Goal: Information Seeking & Learning: Check status

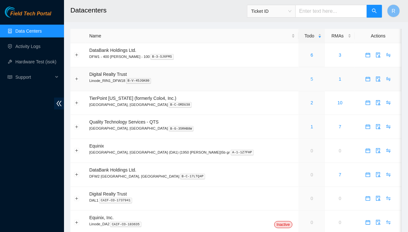
click at [311, 80] on link "5" at bounding box center [312, 78] width 3 height 5
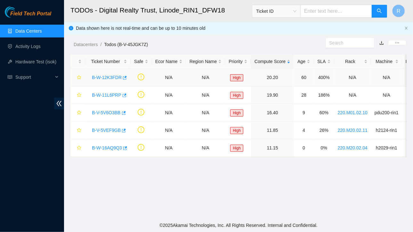
click at [107, 78] on link "B-W-12K3FDR" at bounding box center [107, 77] width 30 height 5
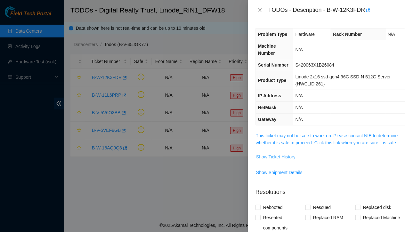
drag, startPoint x: 269, startPoint y: 155, endPoint x: 263, endPoint y: 158, distance: 6.7
click at [263, 158] on span "Show Ticket History" at bounding box center [275, 156] width 39 height 7
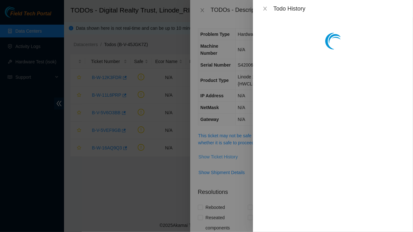
click at [263, 158] on div "Todo History" at bounding box center [206, 116] width 413 height 232
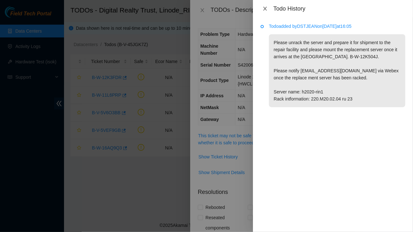
click at [265, 9] on icon "close" at bounding box center [265, 9] width 4 height 4
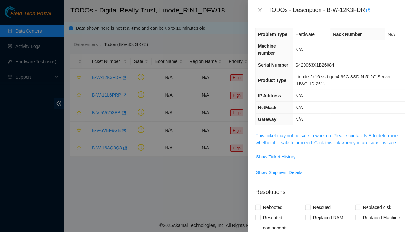
click at [259, 7] on div "TODOs - Description - B-W-12K3FDR" at bounding box center [330, 10] width 150 height 10
click at [259, 10] on icon "close" at bounding box center [259, 10] width 5 height 5
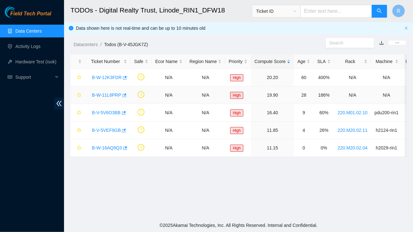
click at [109, 92] on link "B-W-11L6PRP" at bounding box center [106, 94] width 29 height 5
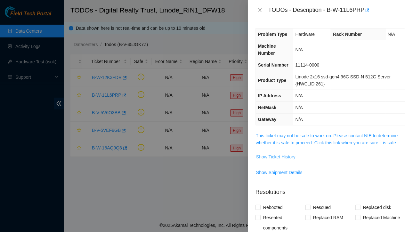
click at [274, 157] on span "Show Ticket History" at bounding box center [275, 156] width 39 height 7
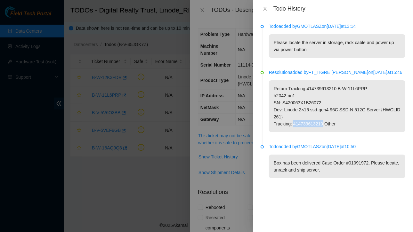
drag, startPoint x: 292, startPoint y: 124, endPoint x: 321, endPoint y: 124, distance: 28.8
click at [321, 124] on p "Return Tracking:414739613210 B-W-11L6PRP h2042-rin1 SN: S420063X1B26072 Dev: Li…" at bounding box center [337, 106] width 136 height 52
copy p "414739613210"
click at [265, 10] on icon "close" at bounding box center [264, 8] width 5 height 5
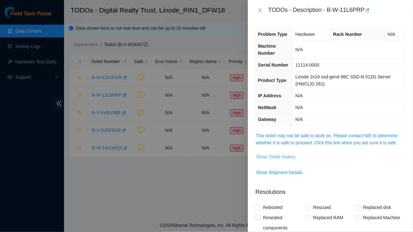
click at [280, 158] on span "Show Ticket History" at bounding box center [275, 156] width 39 height 7
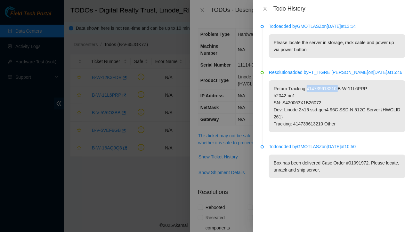
drag, startPoint x: 306, startPoint y: 88, endPoint x: 335, endPoint y: 89, distance: 29.4
click at [335, 89] on p "Return Tracking:414739613210 B-W-11L6PRP h2042-rin1 SN: S420063X1B26072 Dev: Li…" at bounding box center [337, 106] width 136 height 52
click at [318, 90] on p "Return Tracking:414739613210 B-W-11L6PRP h2042-rin1 SN: S420063X1B26072 Dev: Li…" at bounding box center [337, 106] width 136 height 52
drag, startPoint x: 305, startPoint y: 89, endPoint x: 334, endPoint y: 89, distance: 28.8
click at [334, 89] on p "Return Tracking:414739613210 B-W-11L6PRP h2042-rin1 SN: S420063X1B26072 Dev: Li…" at bounding box center [337, 106] width 136 height 52
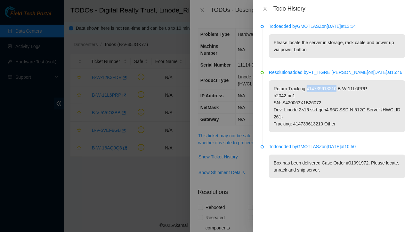
copy p "414739613210"
click at [265, 8] on icon "close" at bounding box center [264, 8] width 5 height 5
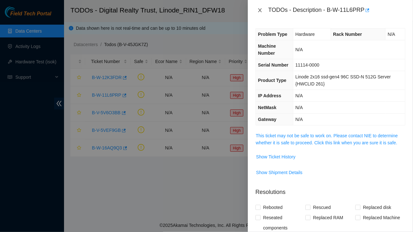
click at [261, 12] on icon "close" at bounding box center [260, 10] width 4 height 4
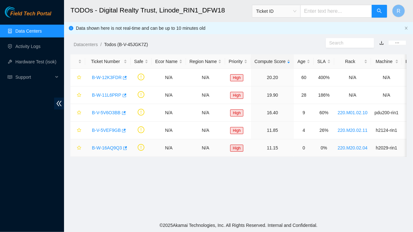
click at [103, 147] on link "B-W-16AQ9Q3" at bounding box center [107, 147] width 30 height 5
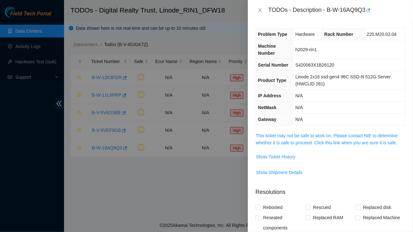
click at [106, 144] on div at bounding box center [206, 116] width 413 height 232
click at [268, 157] on span "Show Ticket History" at bounding box center [275, 156] width 39 height 7
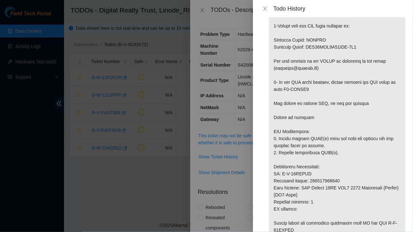
scroll to position [109, 0]
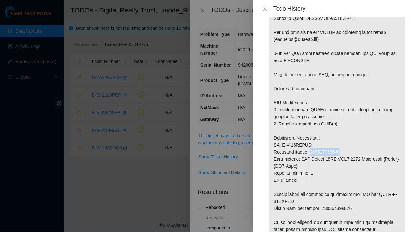
drag, startPoint x: 309, startPoint y: 152, endPoint x: 338, endPoint y: 154, distance: 29.5
click at [338, 154] on p at bounding box center [337, 81] width 136 height 312
copy p "463470056598"
click at [265, 8] on icon "close" at bounding box center [264, 8] width 5 height 5
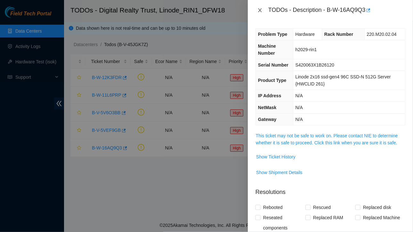
click at [259, 9] on icon "close" at bounding box center [259, 10] width 5 height 5
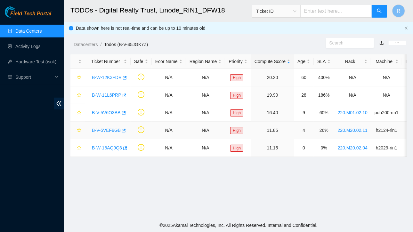
click at [108, 131] on link "B-V-5VEF9GB" at bounding box center [106, 130] width 29 height 5
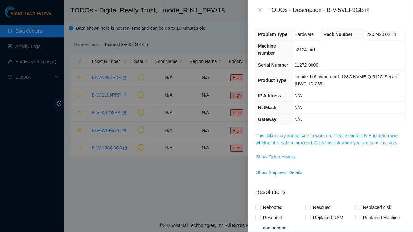
click at [271, 156] on span "Show Ticket History" at bounding box center [275, 156] width 39 height 7
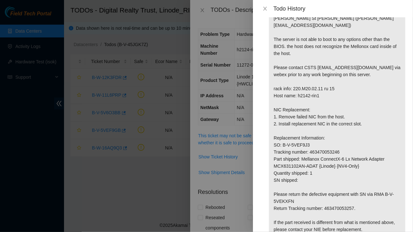
scroll to position [35, 0]
